Goal: Information Seeking & Learning: Learn about a topic

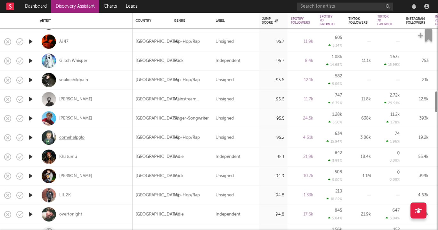
click at [85, 135] on div "comehelpglo" at bounding box center [71, 138] width 25 height 6
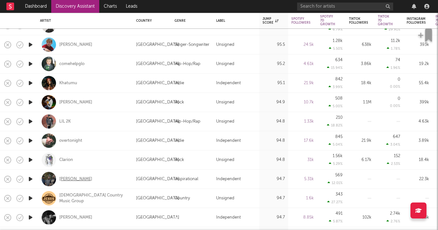
click at [66, 180] on div "[PERSON_NAME]" at bounding box center [75, 179] width 33 height 6
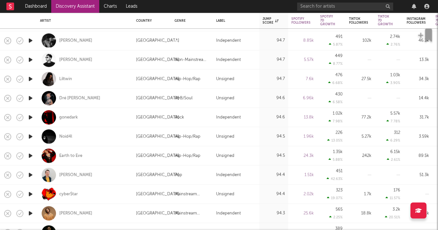
click at [72, 137] on div "Noid4l" at bounding box center [85, 136] width 90 height 19
select select "1w"
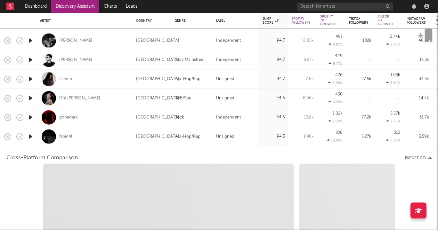
select select "6m"
select select "1m"
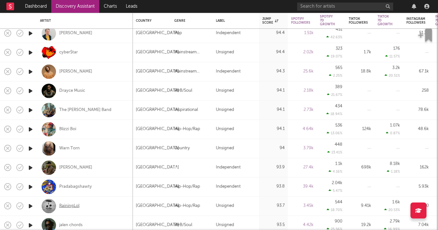
click at [70, 207] on div "RainingLol" at bounding box center [69, 206] width 20 height 6
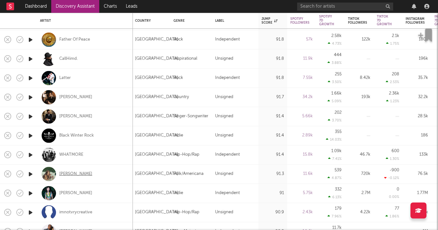
click at [79, 175] on div "Grace Runkle" at bounding box center [75, 174] width 33 height 6
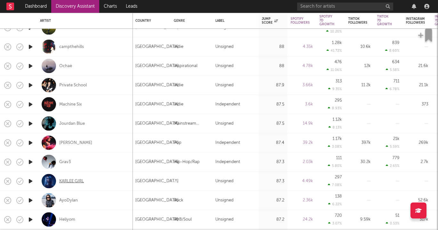
click at [74, 180] on div "KARLEE GIRL" at bounding box center [71, 181] width 25 height 6
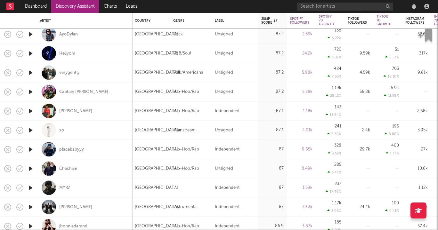
click at [75, 150] on div "pfacebabyyy" at bounding box center [71, 150] width 25 height 6
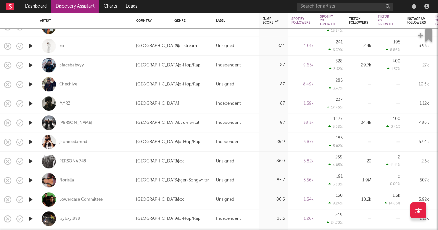
click at [60, 185] on div "Noriella" at bounding box center [85, 180] width 90 height 19
select select "1w"
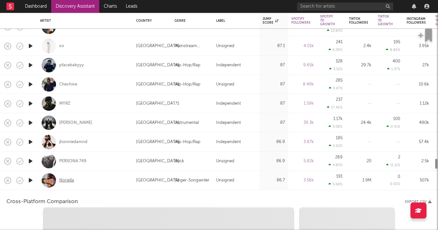
select select "1w"
click at [60, 180] on div "Noriella" at bounding box center [66, 181] width 15 height 6
select select "1m"
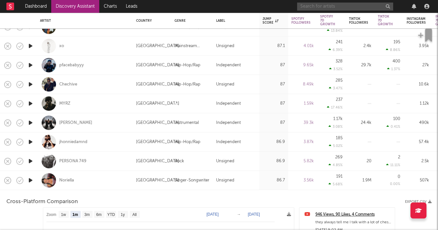
click at [317, 3] on input "text" at bounding box center [345, 7] width 96 height 8
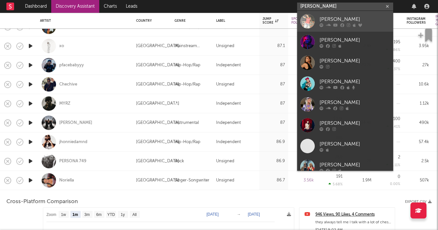
type input "[PERSON_NAME]"
click at [322, 20] on div "[PERSON_NAME]" at bounding box center [355, 19] width 70 height 8
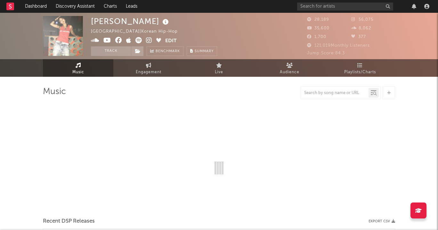
select select "6m"
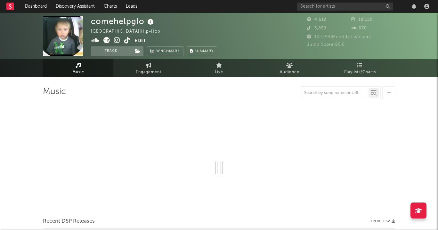
select select "1w"
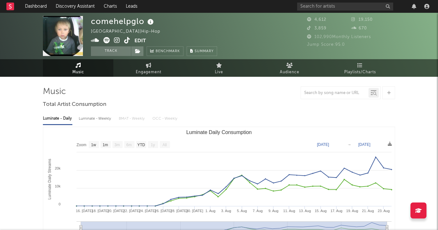
click at [116, 41] on icon at bounding box center [117, 40] width 6 height 6
click at [110, 38] on span at bounding box center [113, 41] width 44 height 8
click at [109, 38] on icon at bounding box center [106, 40] width 6 height 6
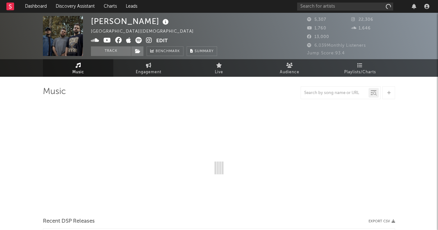
select select "1w"
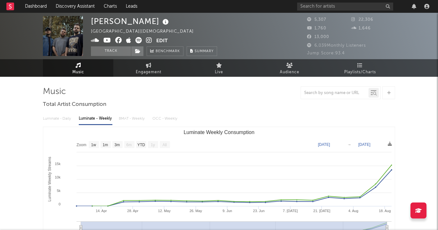
click at [145, 40] on span at bounding box center [123, 41] width 65 height 8
click at [148, 40] on icon at bounding box center [149, 40] width 6 height 6
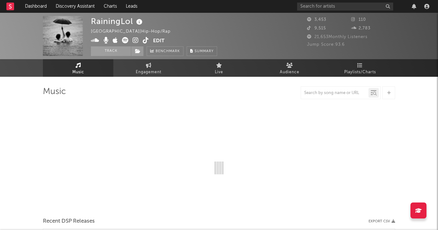
select select "1w"
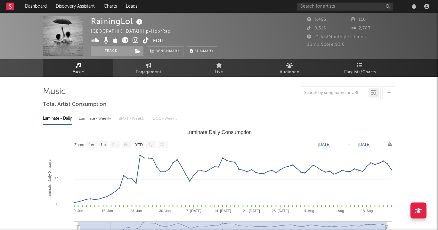
click at [132, 43] on span at bounding box center [122, 41] width 62 height 8
click at [134, 41] on icon at bounding box center [136, 40] width 6 height 6
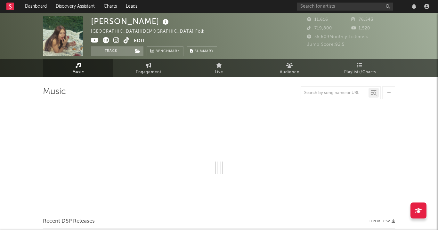
select select "1w"
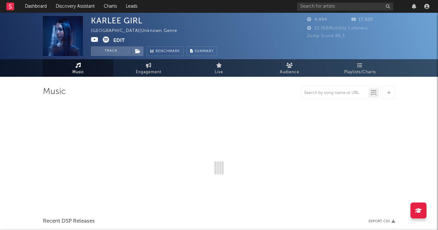
select select "1w"
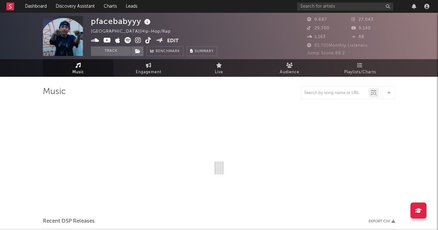
select select "6m"
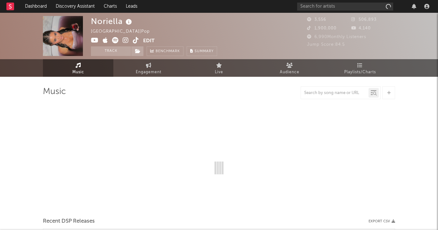
select select "1w"
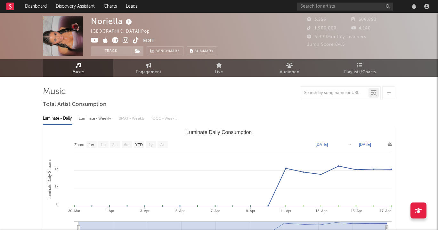
click at [123, 39] on icon at bounding box center [126, 40] width 6 height 6
click at [135, 38] on icon at bounding box center [136, 40] width 6 height 6
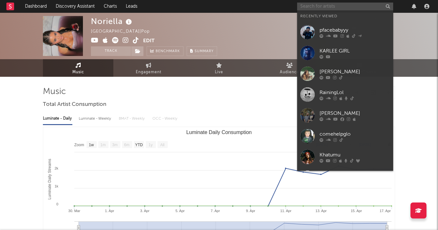
click at [341, 9] on input "text" at bounding box center [345, 7] width 96 height 8
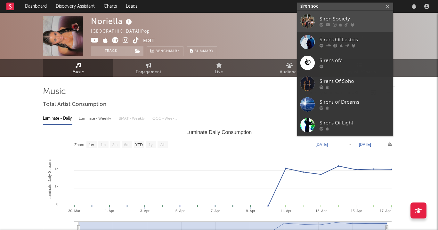
type input "siren soc"
click at [358, 15] on link "Siren Society" at bounding box center [345, 21] width 96 height 21
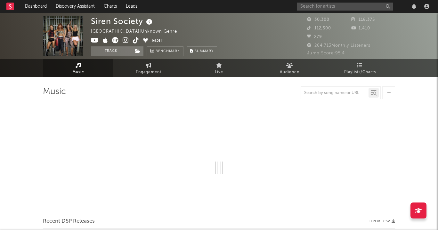
select select "1w"
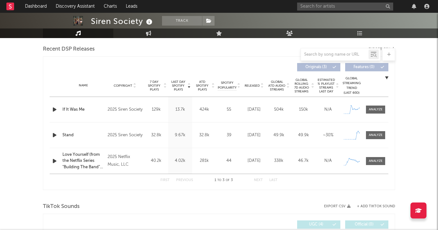
scroll to position [224, 0]
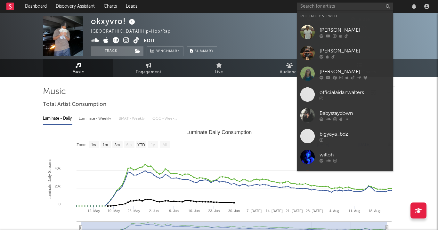
select select "1w"
click at [344, 6] on input "text" at bounding box center [345, 7] width 96 height 8
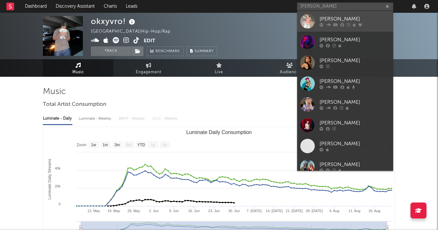
type input "[PERSON_NAME]"
click at [330, 19] on div "[PERSON_NAME]" at bounding box center [355, 19] width 70 height 8
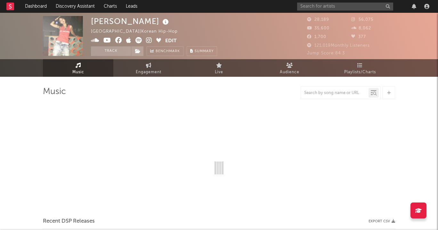
select select "6m"
